Goal: Information Seeking & Learning: Learn about a topic

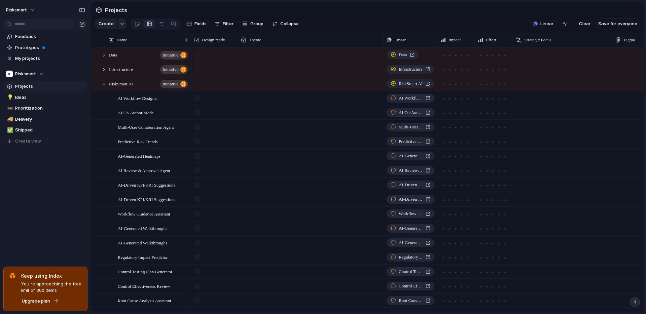
scroll to position [23, 0]
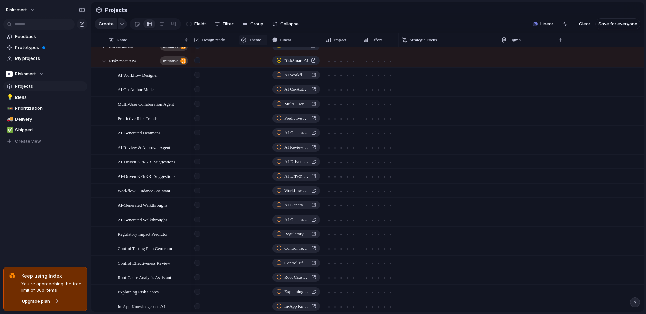
drag, startPoint x: 368, startPoint y: 48, endPoint x: 242, endPoint y: 47, distance: 126.5
click at [228, 47] on div "Design ready Theme Linear Impact Effort Strategic Focus Figma" at bounding box center [380, 40] width 378 height 14
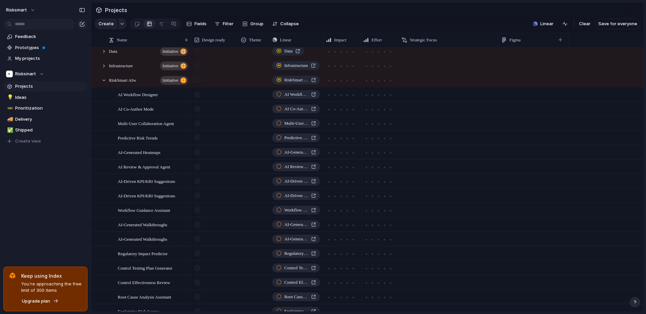
scroll to position [0, 0]
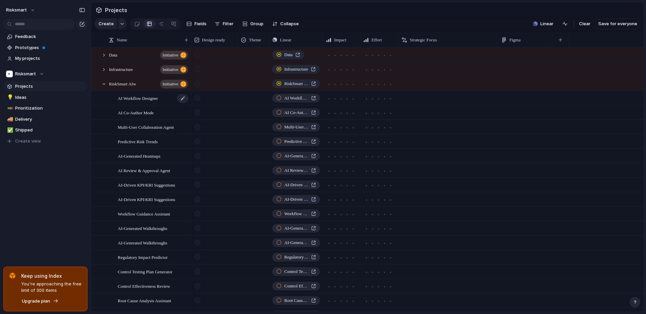
click at [136, 102] on span "AI Workflow Designer" at bounding box center [138, 98] width 40 height 8
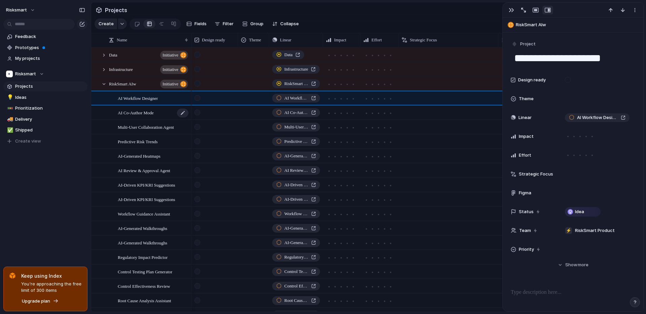
click at [134, 116] on span "AI Co‑Author Mode" at bounding box center [136, 113] width 36 height 8
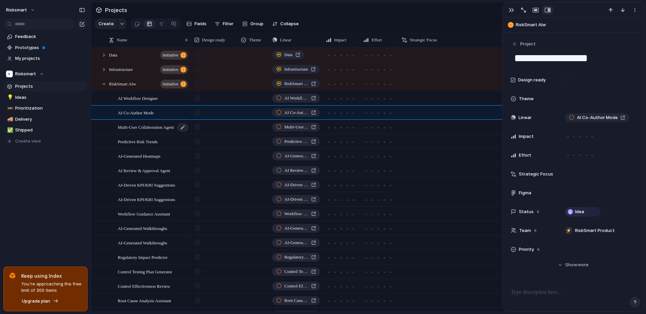
click at [137, 131] on span "Multi‑User Collaboration Agent" at bounding box center [146, 127] width 56 height 8
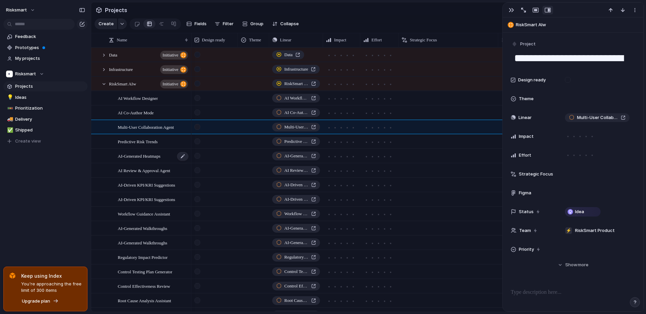
click at [138, 163] on div "AI-Generated Heatmaps" at bounding box center [153, 156] width 71 height 14
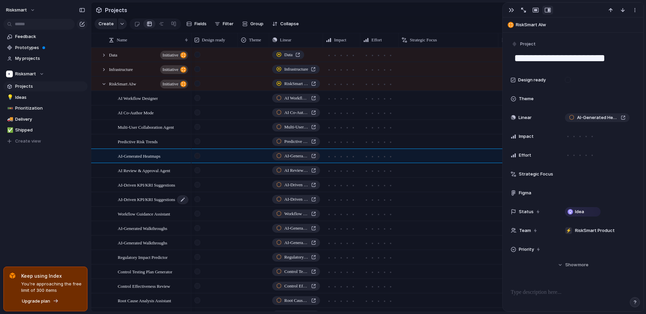
click at [133, 203] on span "AI-Driven KPI/KRI Suggestions" at bounding box center [146, 200] width 57 height 8
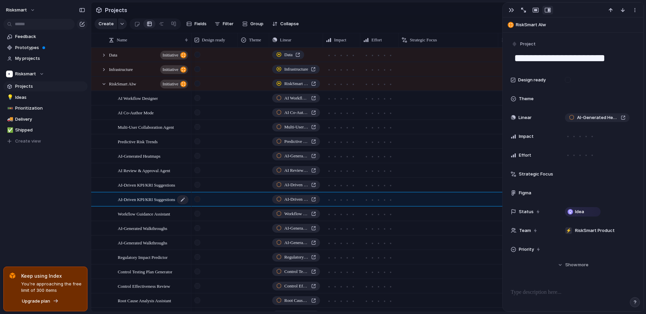
type textarea "**********"
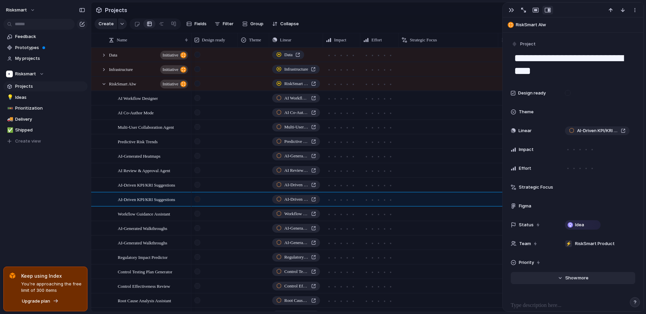
click at [573, 282] on button "Hide Show more" at bounding box center [573, 278] width 125 height 12
click at [513, 9] on div "button" at bounding box center [511, 9] width 5 height 5
